Goal: Information Seeking & Learning: Learn about a topic

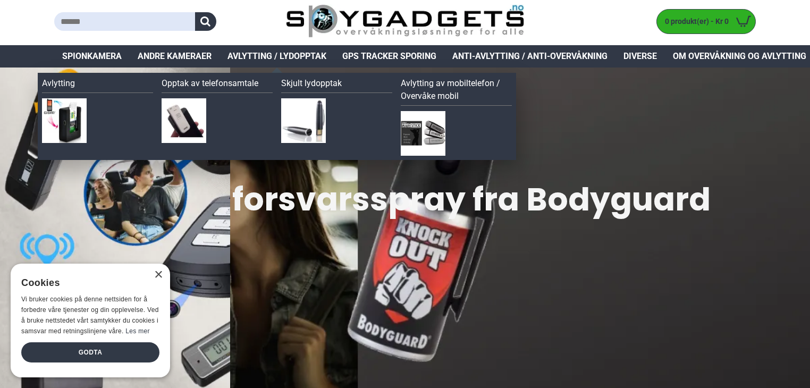
click at [275, 58] on span "Avlytting / Lydopptak" at bounding box center [277, 56] width 99 height 13
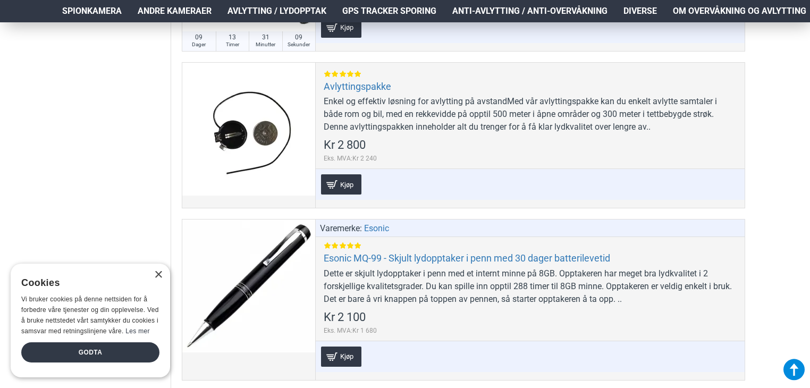
scroll to position [787, 0]
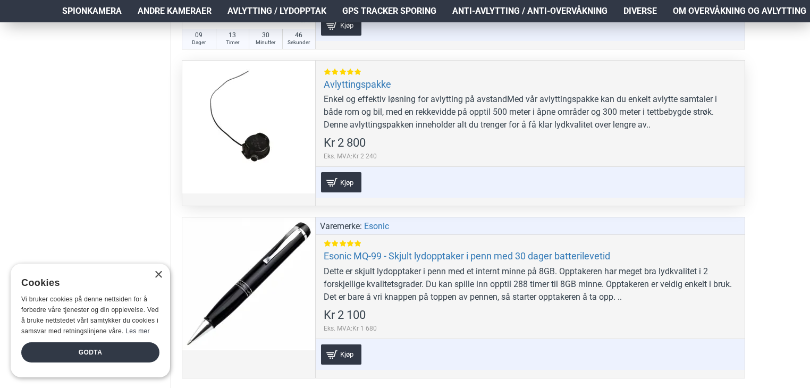
click at [352, 116] on div "Enkel og effektiv løsning for avlytting på avstandMed vår avlyttingspakke kan d…" at bounding box center [530, 112] width 413 height 38
click at [347, 81] on link "Avlyttingspakke" at bounding box center [358, 84] width 68 height 12
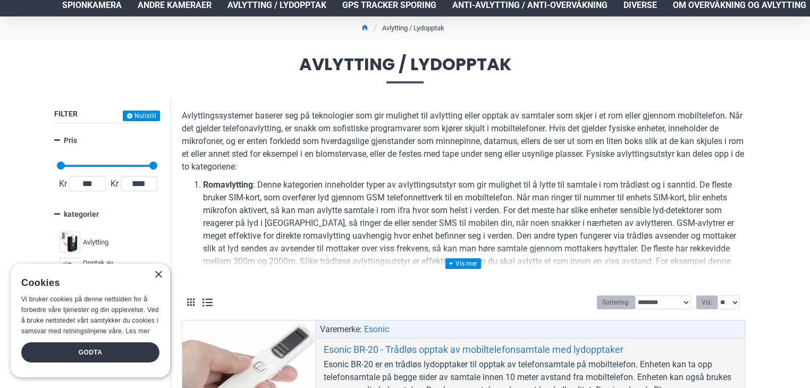
scroll to position [0, 0]
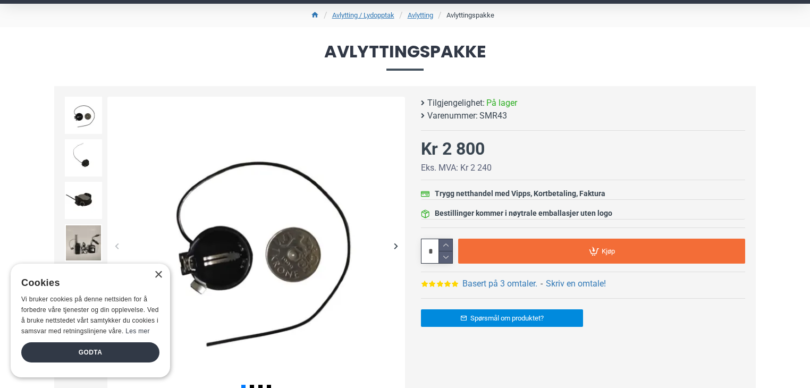
scroll to position [106, 0]
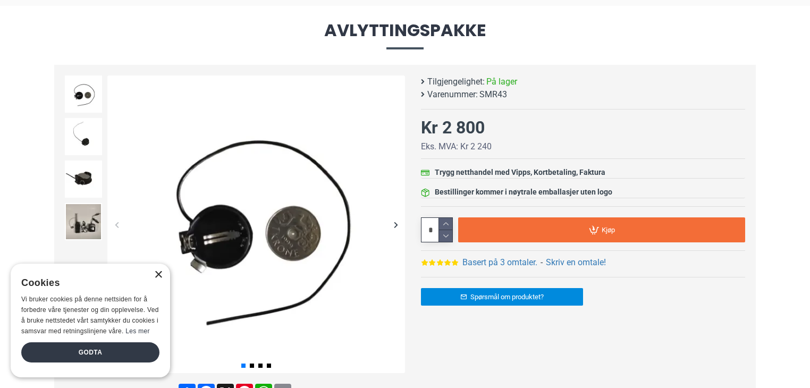
click at [155, 275] on div "×" at bounding box center [158, 275] width 8 height 8
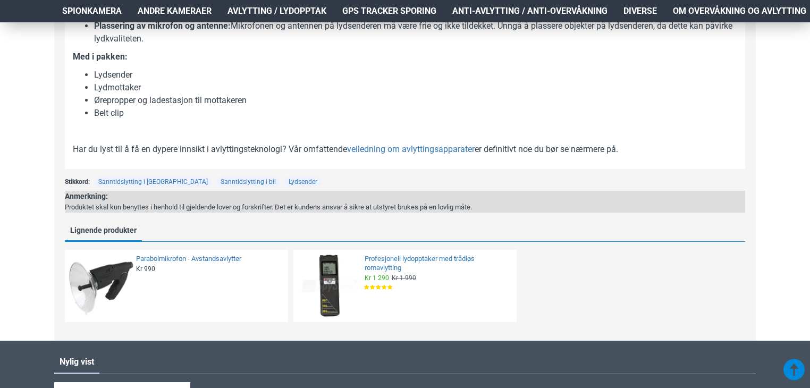
scroll to position [998, 0]
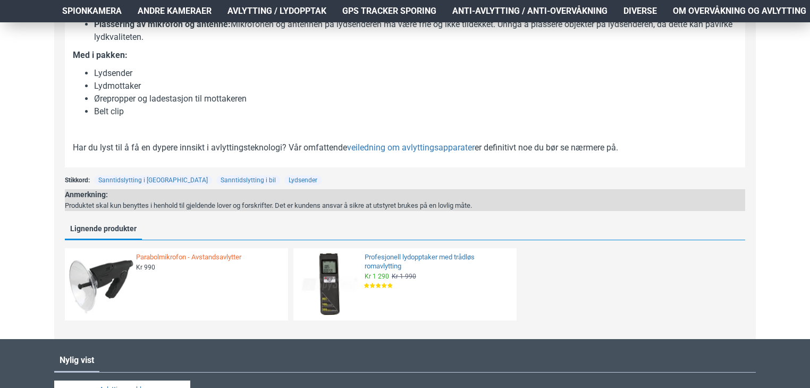
click at [176, 257] on link "Parabolmikrofon - Avstandsavlytter" at bounding box center [209, 257] width 146 height 9
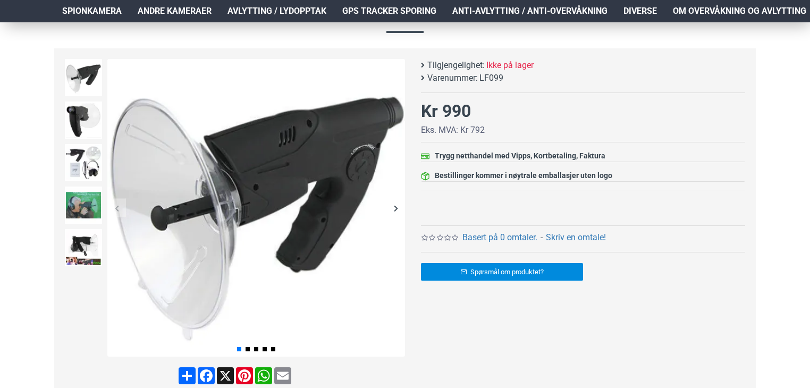
scroll to position [124, 0]
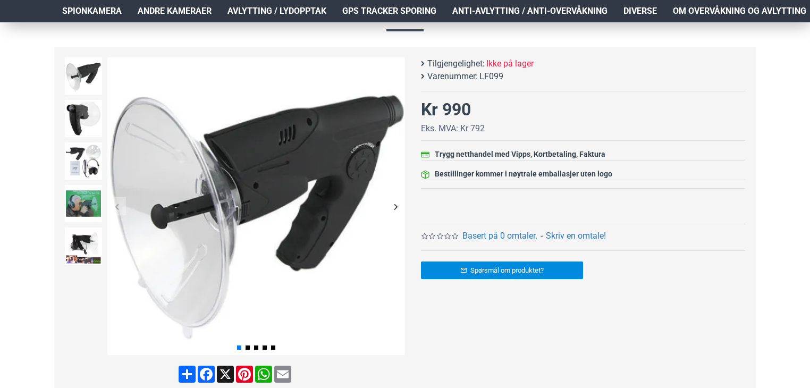
click at [395, 203] on div "Next slide" at bounding box center [395, 206] width 19 height 19
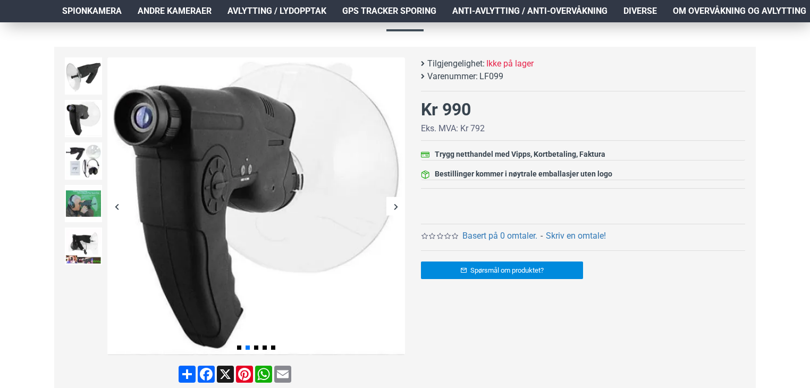
click at [395, 203] on div "Next slide" at bounding box center [395, 206] width 19 height 19
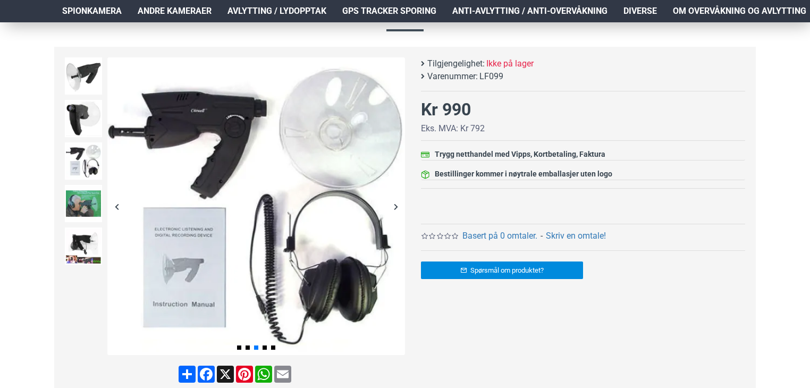
click at [395, 203] on div "Next slide" at bounding box center [395, 206] width 19 height 19
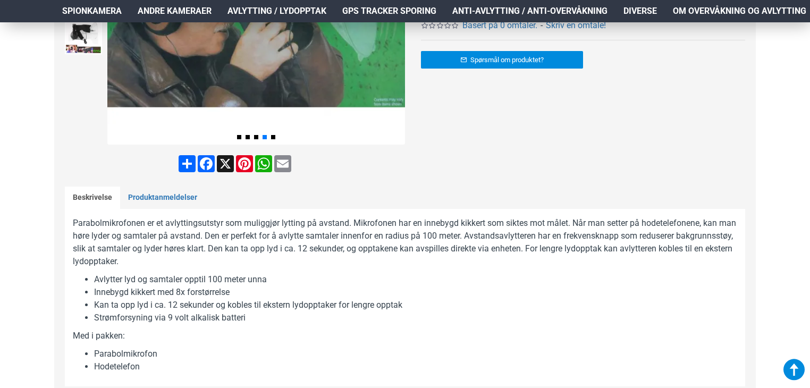
scroll to position [390, 0]
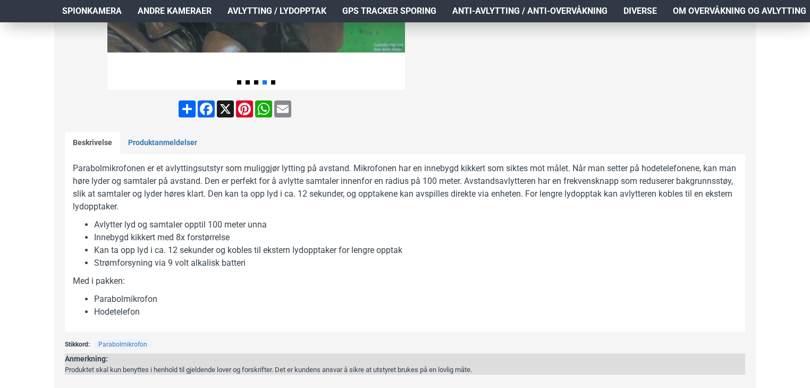
click at [665, 173] on p "Parabolmikrofonen er et avlyttingsutstyr som muliggjør lytting på avstand. Mikr…" at bounding box center [405, 187] width 664 height 51
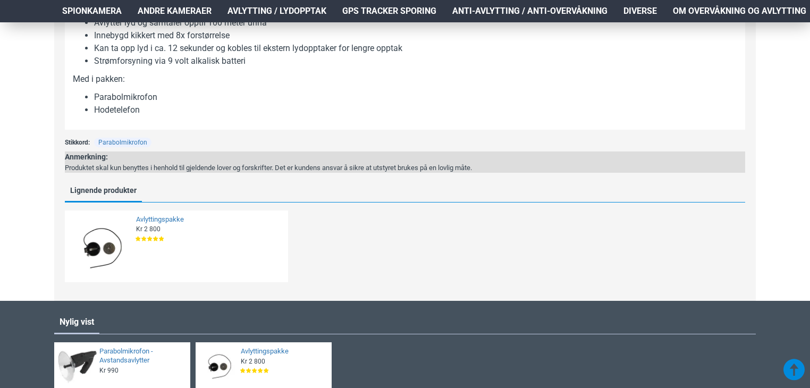
scroll to position [609, 0]
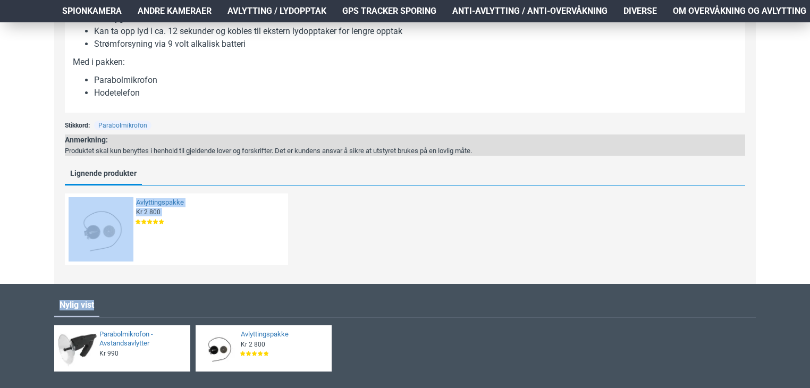
drag, startPoint x: 802, startPoint y: 237, endPoint x: 816, endPoint y: 176, distance: 62.2
click at [810, 176] on html "Produkter Your Cart Hjem Frakt 940 99 099 Logg Inn Registrere Konto Handlevogn …" at bounding box center [405, 42] width 810 height 1303
click at [799, 197] on div "Hjem Frakt 940 99 099 Logg Inn Registrere Konto Handlevogn 0 0 produkt(er) - Kr…" at bounding box center [405, 54] width 810 height 1281
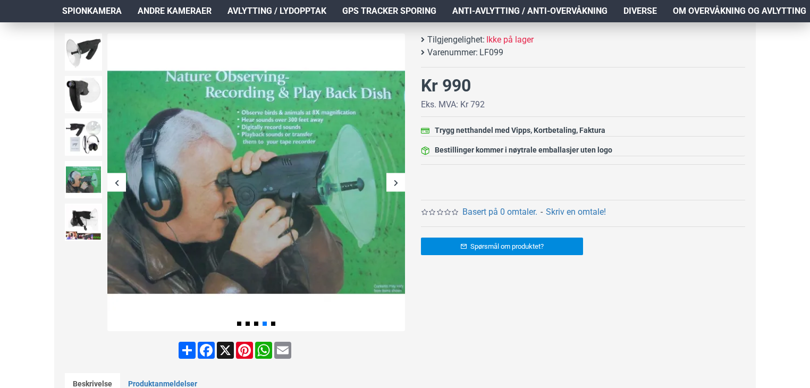
scroll to position [147, 0]
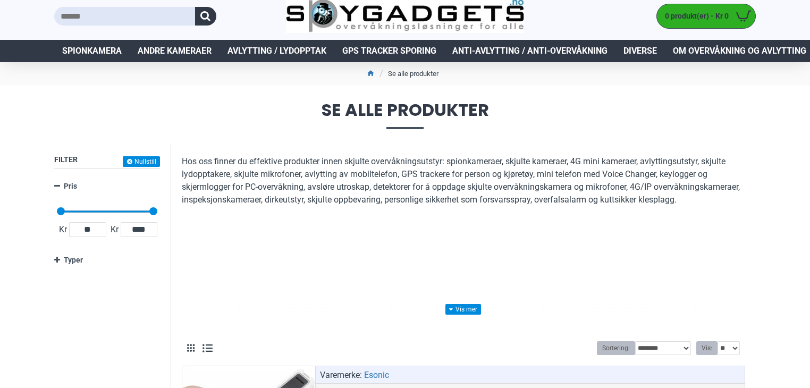
scroll to position [21, 0]
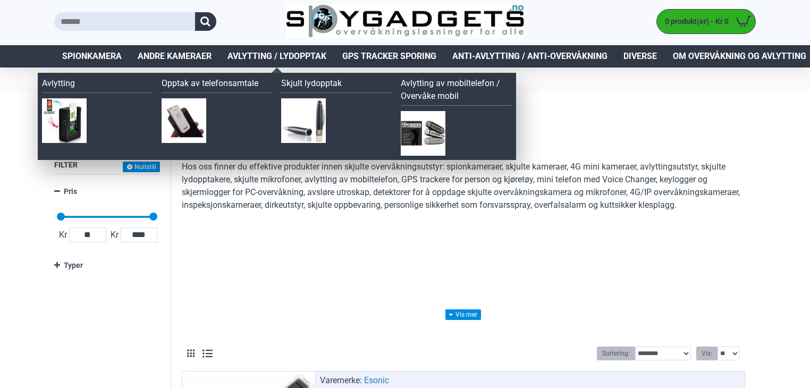
click at [283, 58] on span "Avlytting / Lydopptak" at bounding box center [277, 56] width 99 height 13
click at [61, 82] on link "Avlytting" at bounding box center [97, 85] width 111 height 16
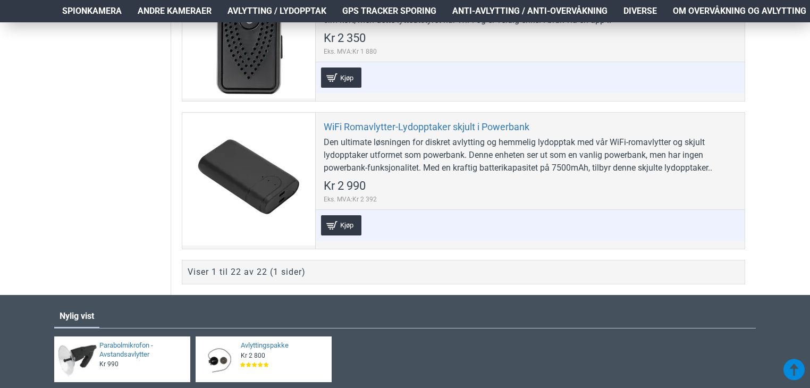
scroll to position [3530, 0]
